Goal: Task Accomplishment & Management: Manage account settings

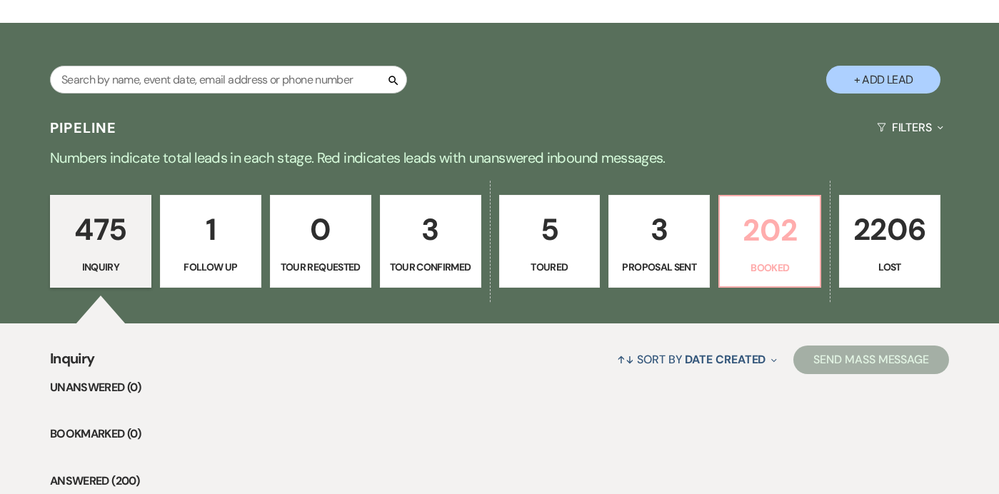
scroll to position [224, 0]
click at [742, 238] on p "202" at bounding box center [769, 230] width 83 height 48
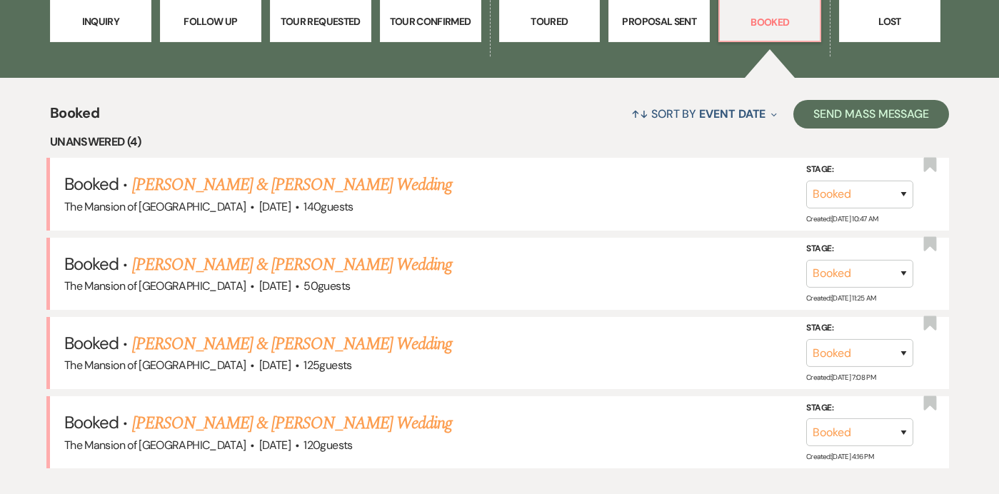
scroll to position [478, 0]
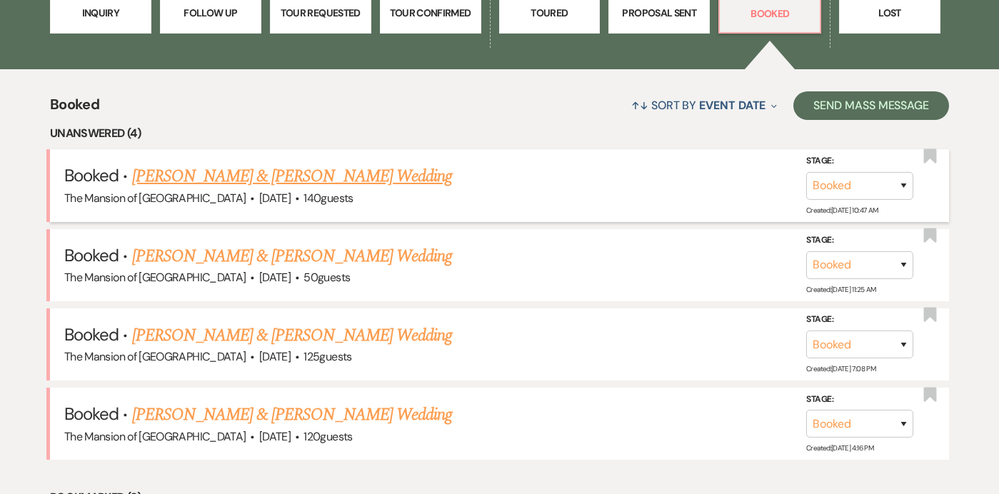
click at [361, 169] on link "[PERSON_NAME] & [PERSON_NAME] Wedding" at bounding box center [292, 177] width 320 height 26
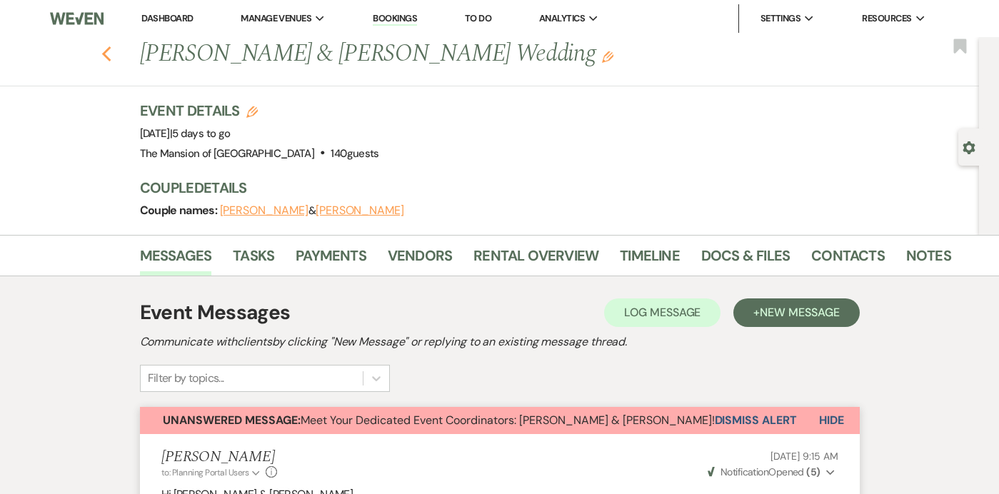
click at [105, 56] on use "button" at bounding box center [105, 54] width 9 height 16
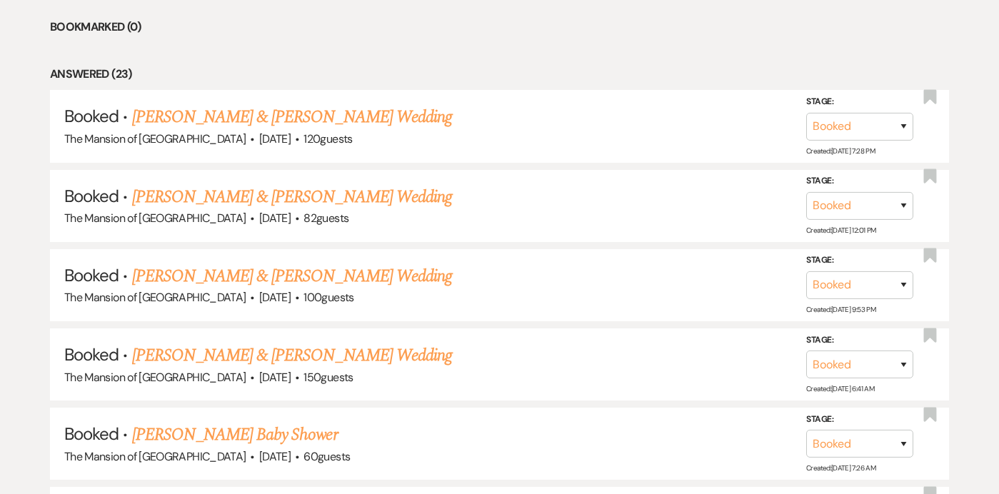
scroll to position [951, 0]
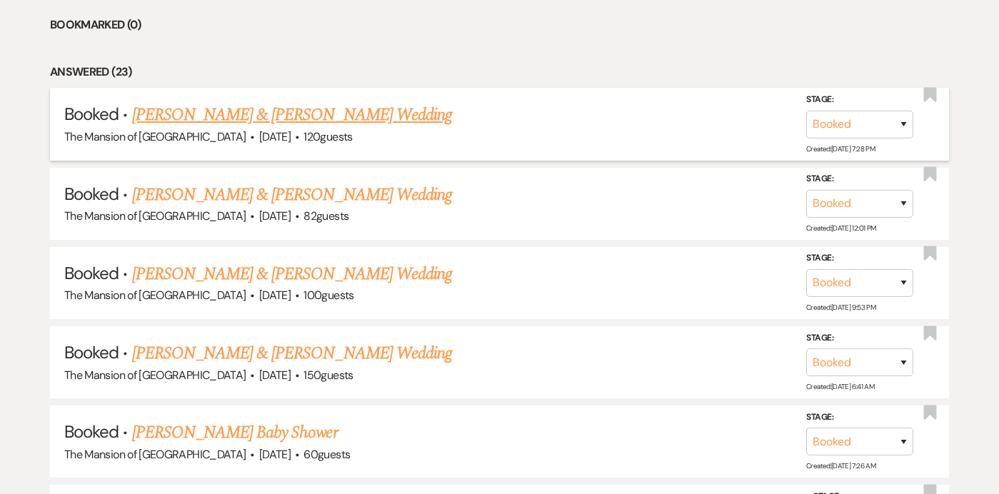
click at [295, 138] on span "·" at bounding box center [297, 138] width 4 height 0
click at [266, 116] on link "[PERSON_NAME] & [PERSON_NAME] Wedding" at bounding box center [292, 115] width 320 height 26
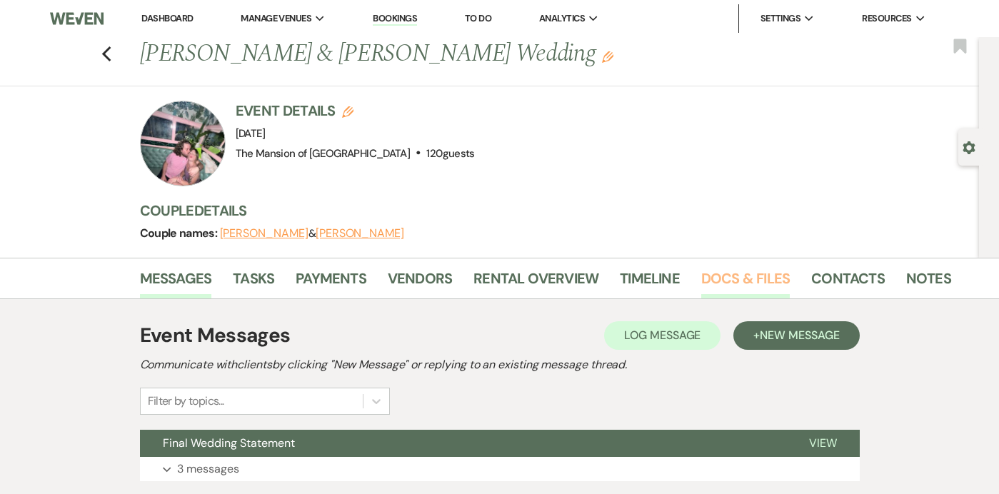
click at [701, 268] on link "Docs & Files" at bounding box center [745, 282] width 89 height 31
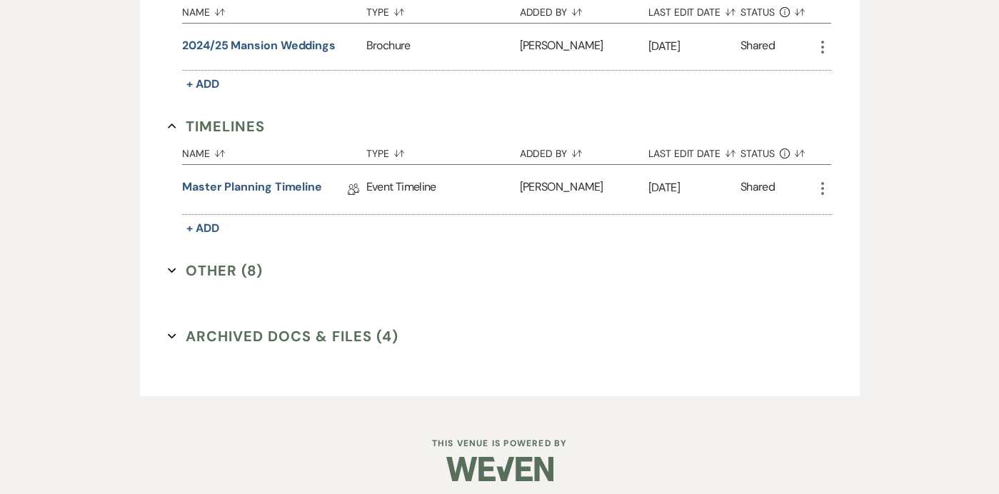
scroll to position [1335, 0]
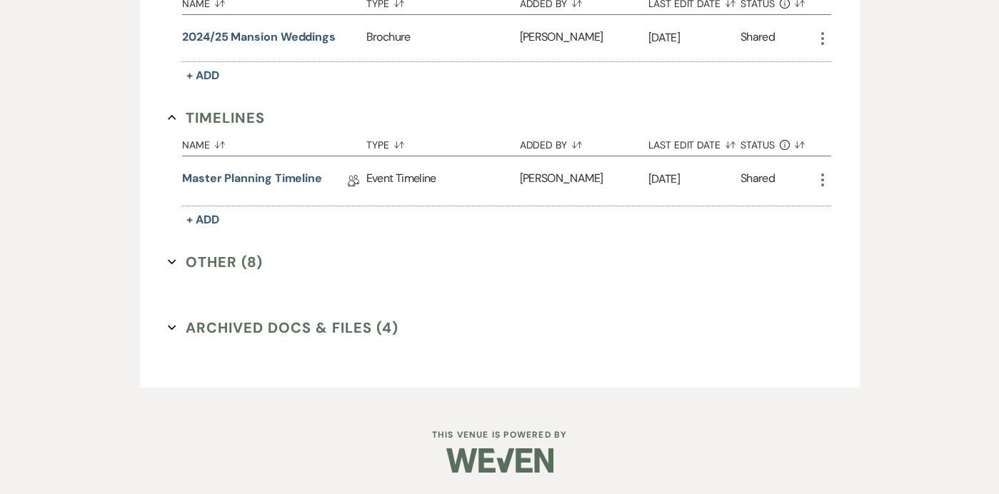
click at [196, 261] on button "Other (8) Expand" at bounding box center [215, 261] width 95 height 21
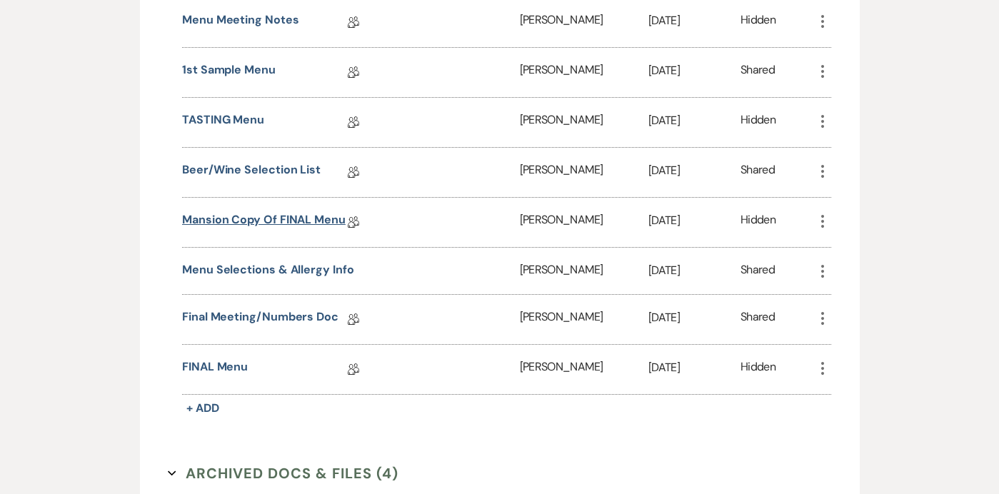
scroll to position [1640, 0]
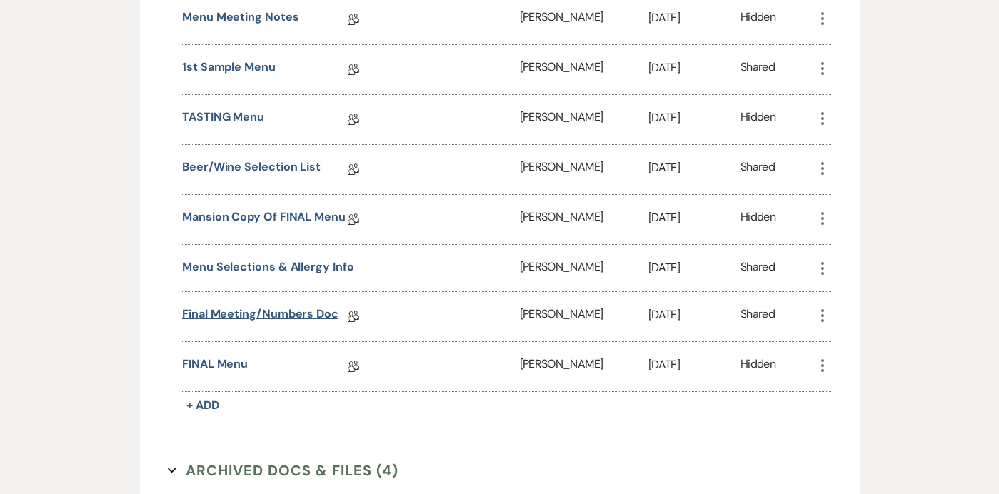
click at [248, 311] on link "Final Meeting/Numbers Doc" at bounding box center [260, 317] width 156 height 22
